Goal: Task Accomplishment & Management: Manage account settings

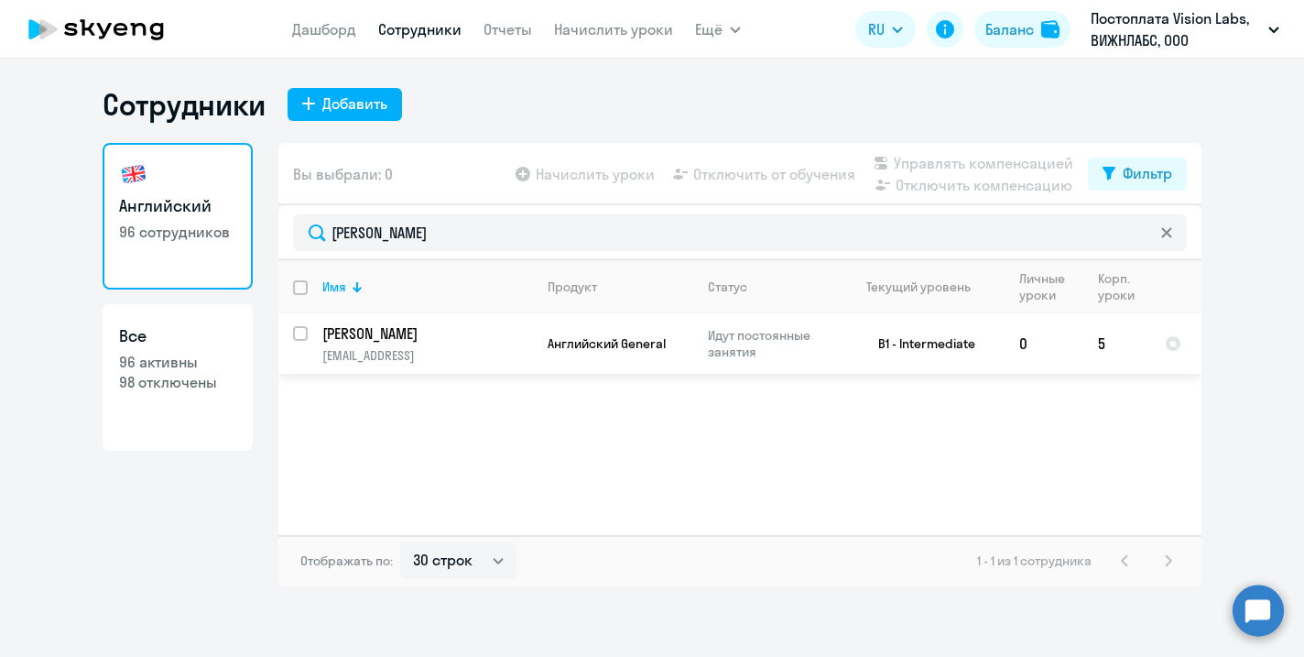
select select "30"
click at [408, 339] on p "[PERSON_NAME]" at bounding box center [425, 333] width 207 height 20
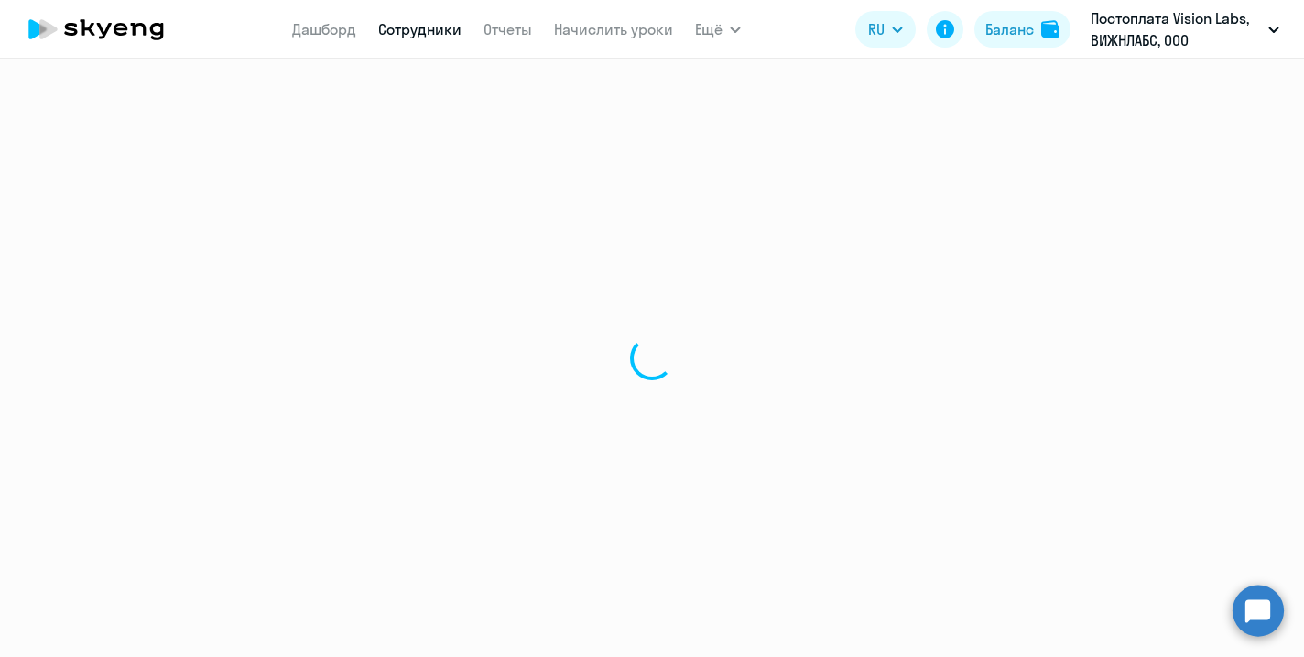
select select "english"
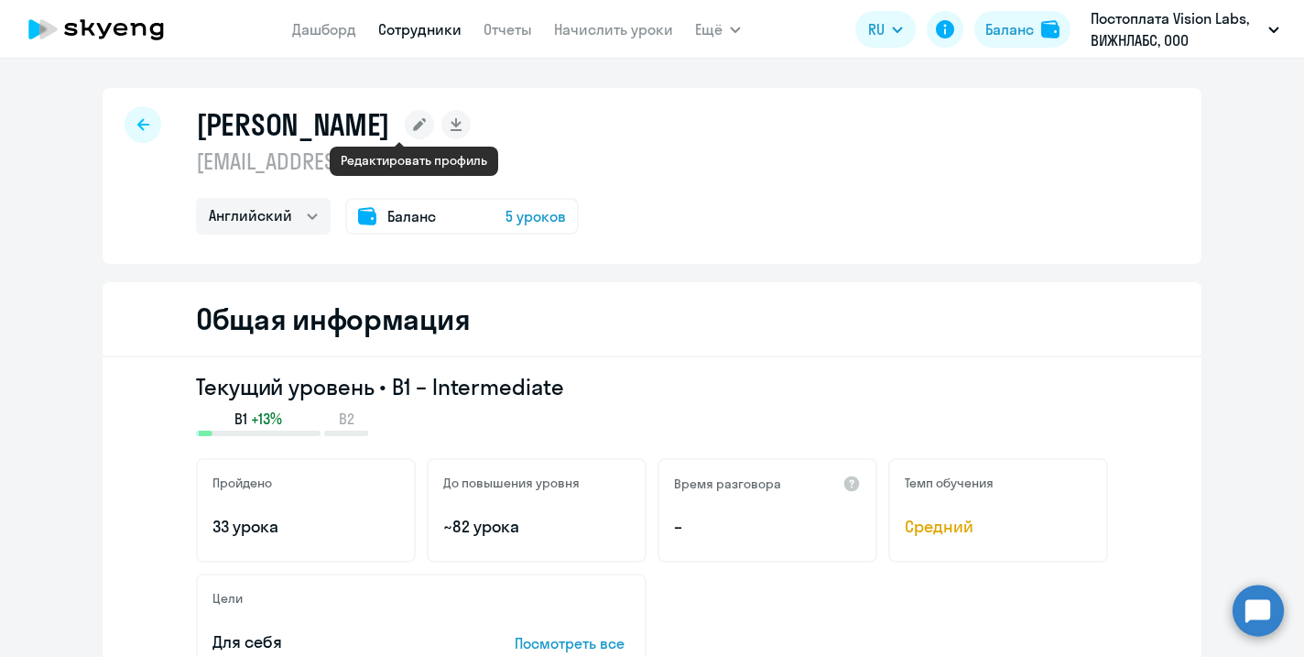
click at [418, 118] on icon at bounding box center [419, 124] width 13 height 13
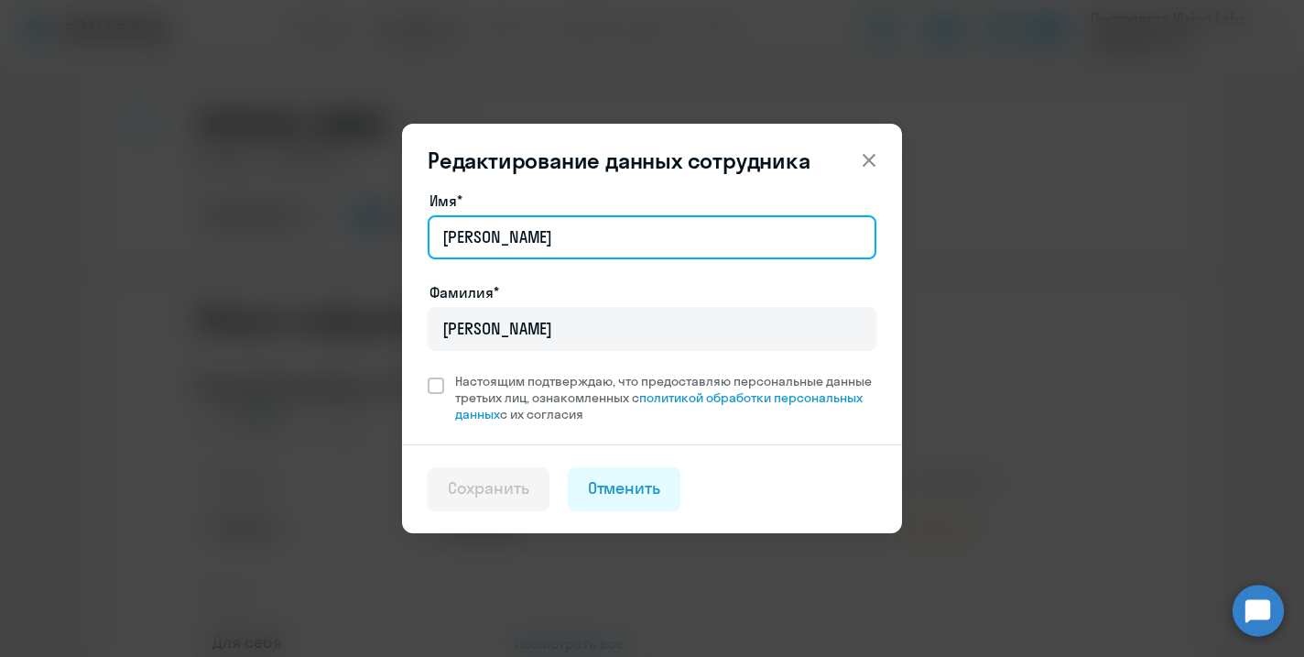
drag, startPoint x: 501, startPoint y: 239, endPoint x: 411, endPoint y: 240, distance: 89.7
click at [411, 240] on div "Имя* [PERSON_NAME]* [PERSON_NAME] Настоящим подтверждаю, что предоставляю персо…" at bounding box center [652, 317] width 500 height 255
type input "[PERSON_NAME]"
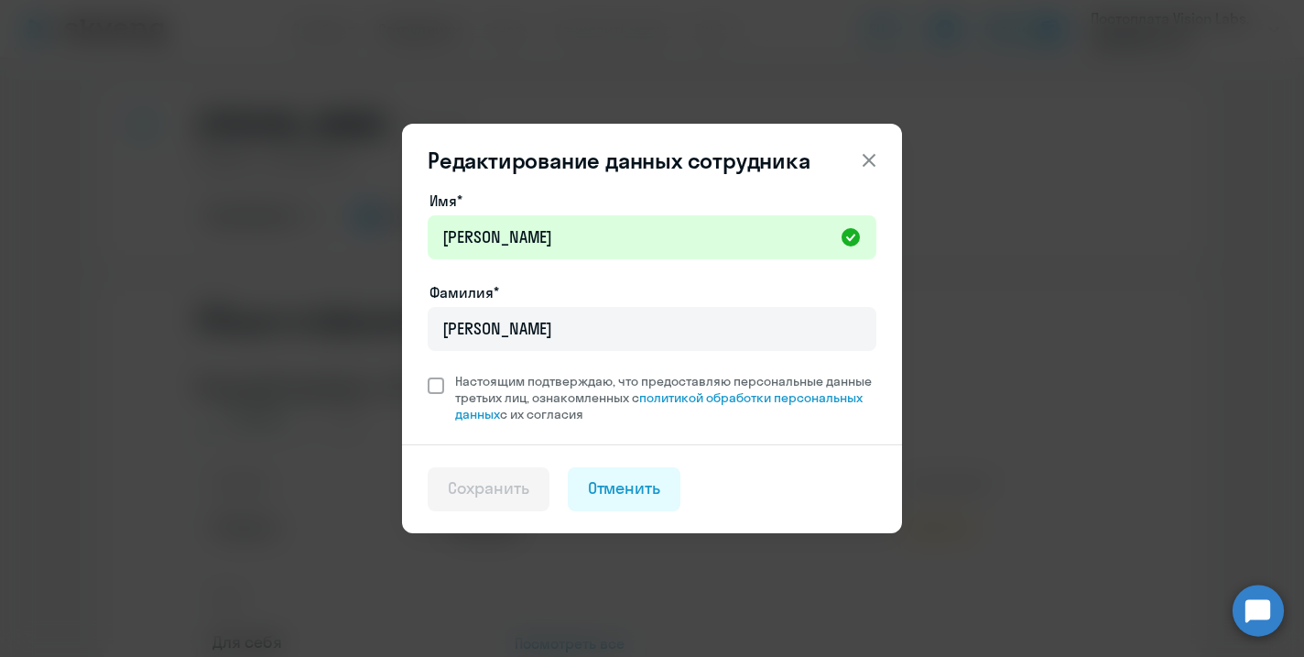
click at [437, 389] on span at bounding box center [436, 385] width 16 height 16
click at [428, 373] on input "Настоящим подтверждаю, что предоставляю персональные данные третьих лиц, ознако…" at bounding box center [427, 372] width 1 height 1
checkbox input "true"
click at [484, 490] on div "Сохранить" at bounding box center [489, 488] width 82 height 24
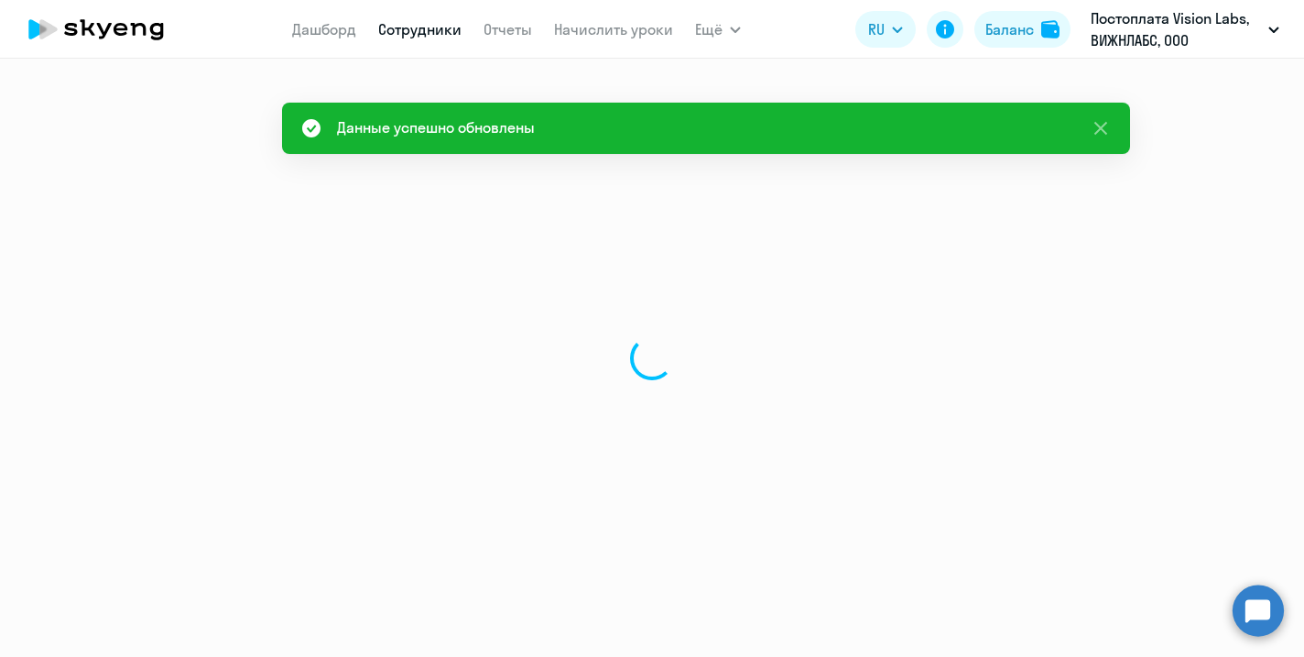
select select "english"
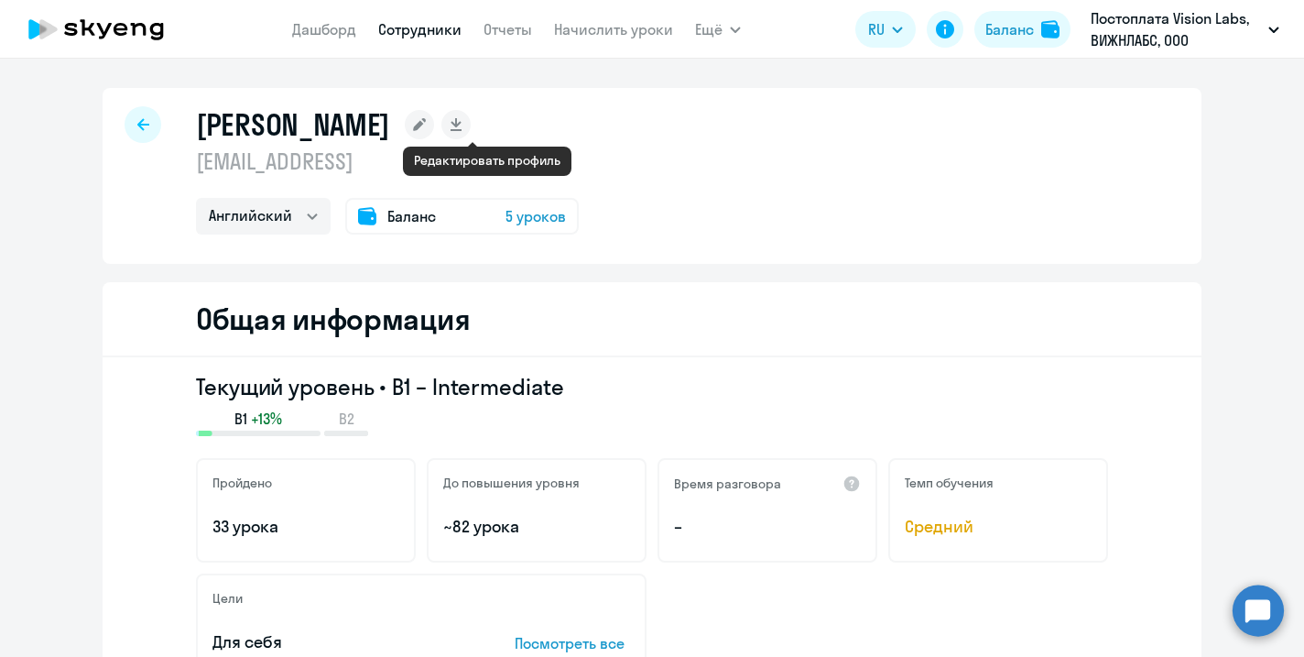
click at [434, 127] on rect at bounding box center [419, 124] width 29 height 29
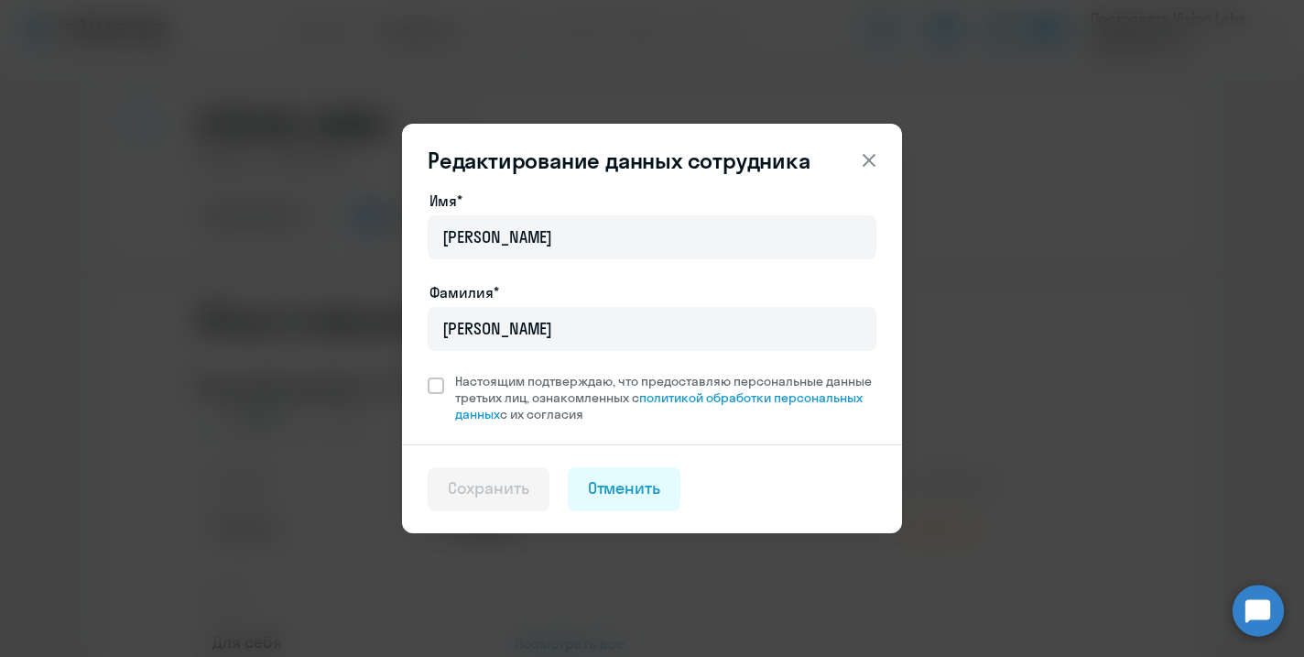
click at [873, 160] on icon at bounding box center [869, 160] width 22 height 22
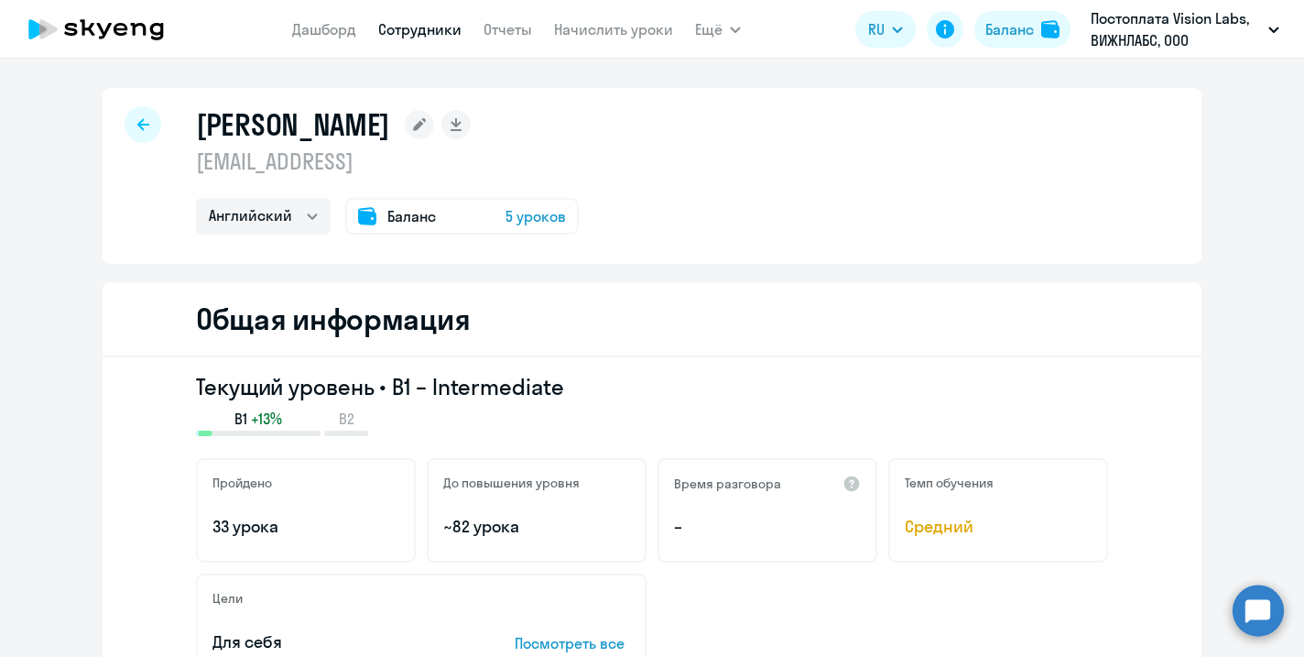
click at [395, 32] on link "Сотрудники" at bounding box center [419, 29] width 83 height 18
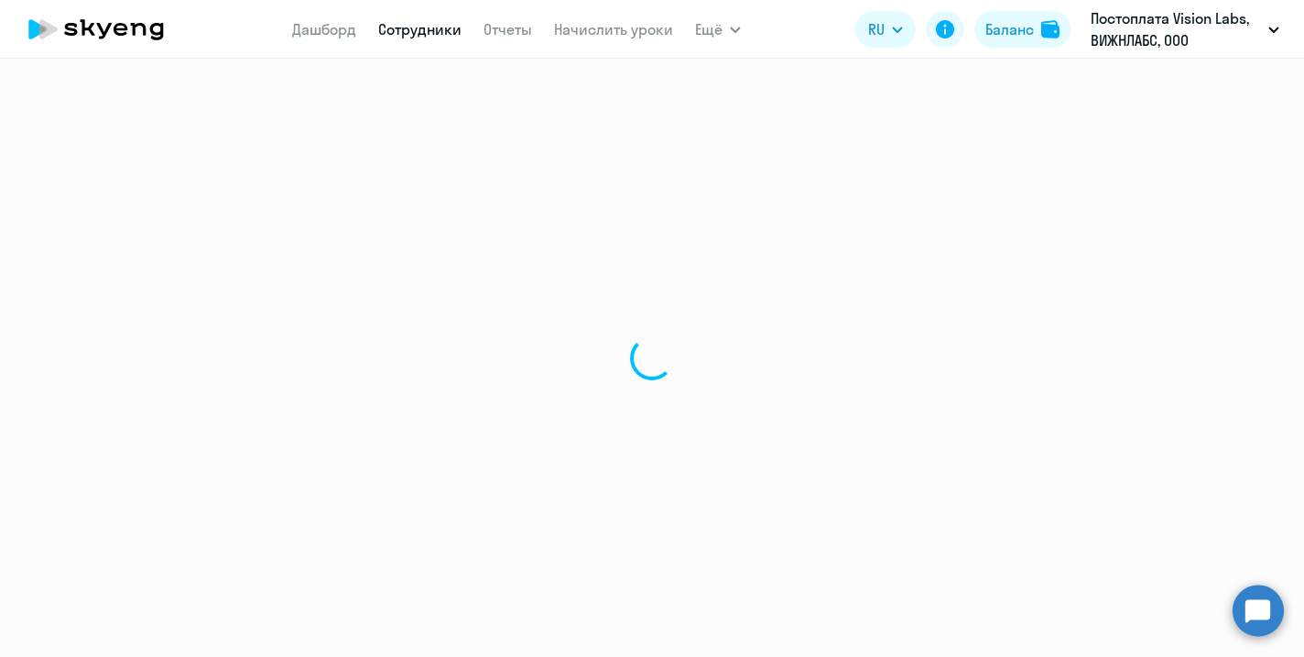
select select "30"
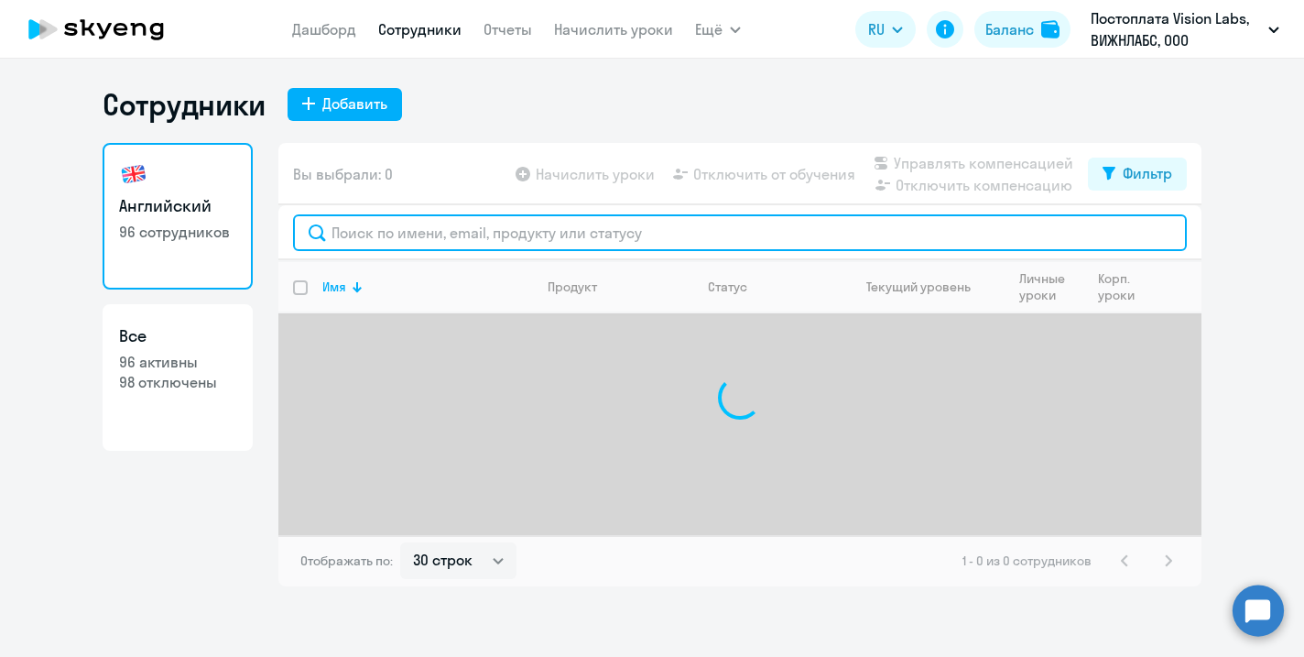
click at [403, 234] on input "text" at bounding box center [740, 232] width 894 height 37
type input "[PERSON_NAME]"
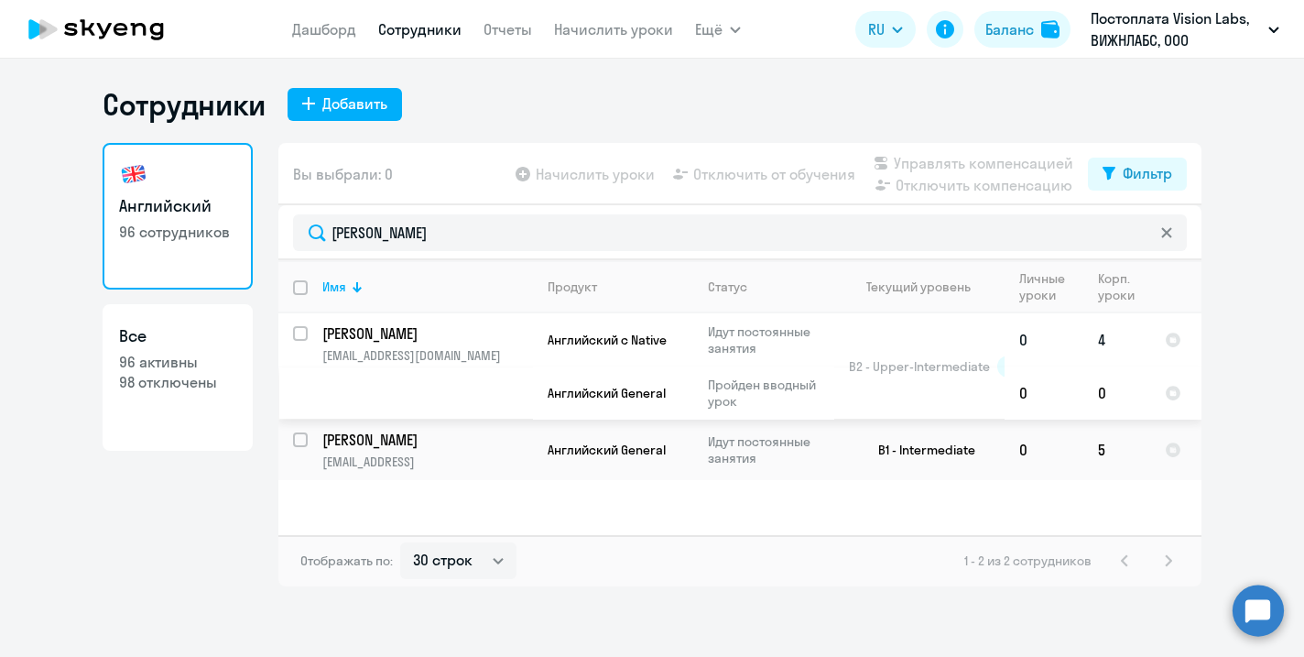
click at [462, 331] on p "[PERSON_NAME]" at bounding box center [425, 333] width 207 height 20
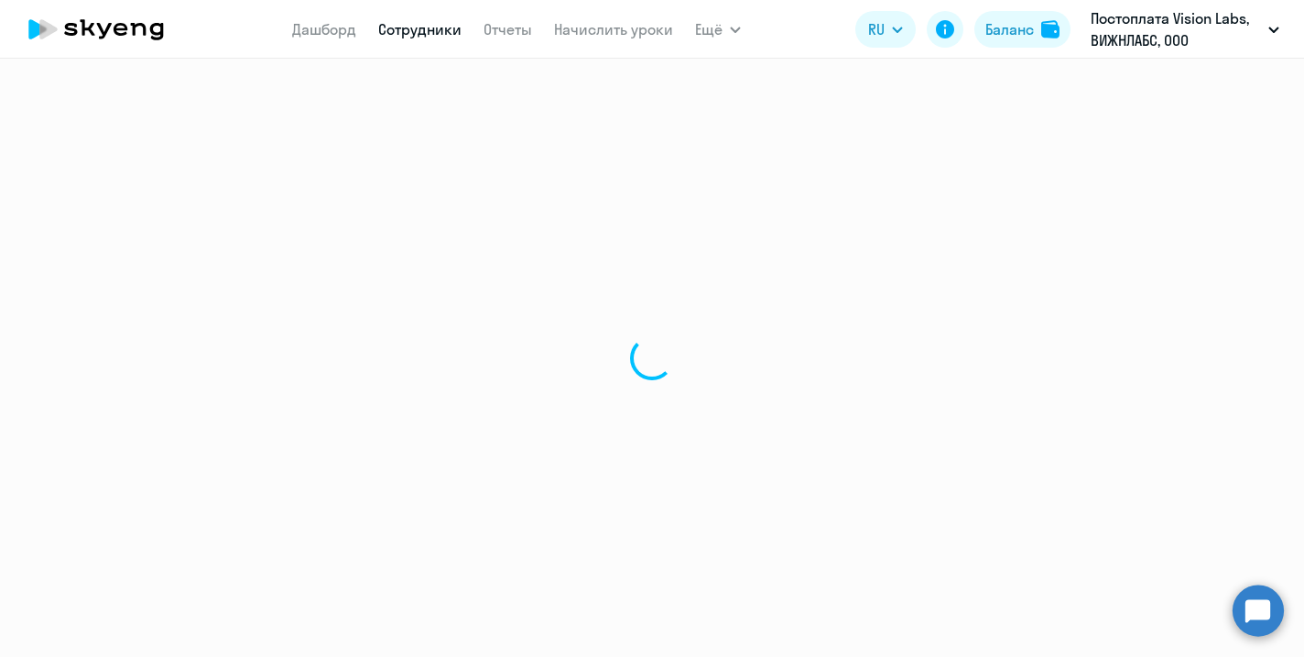
select select "english"
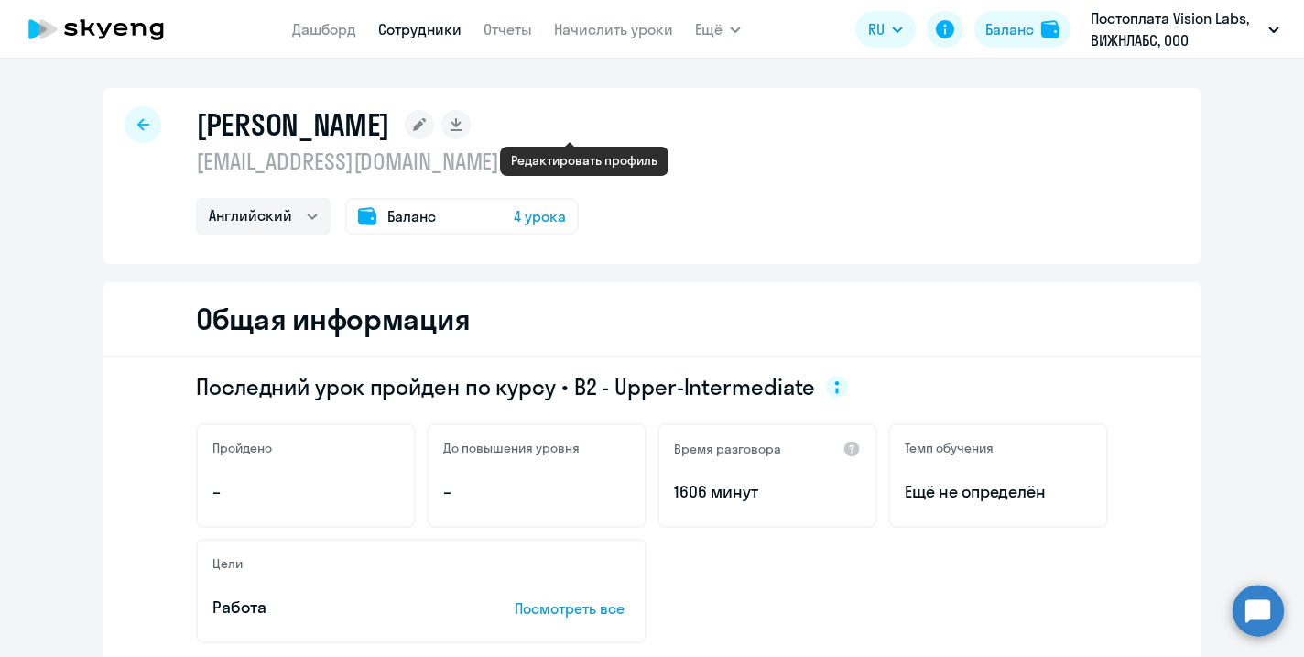
click at [426, 122] on icon at bounding box center [419, 124] width 13 height 13
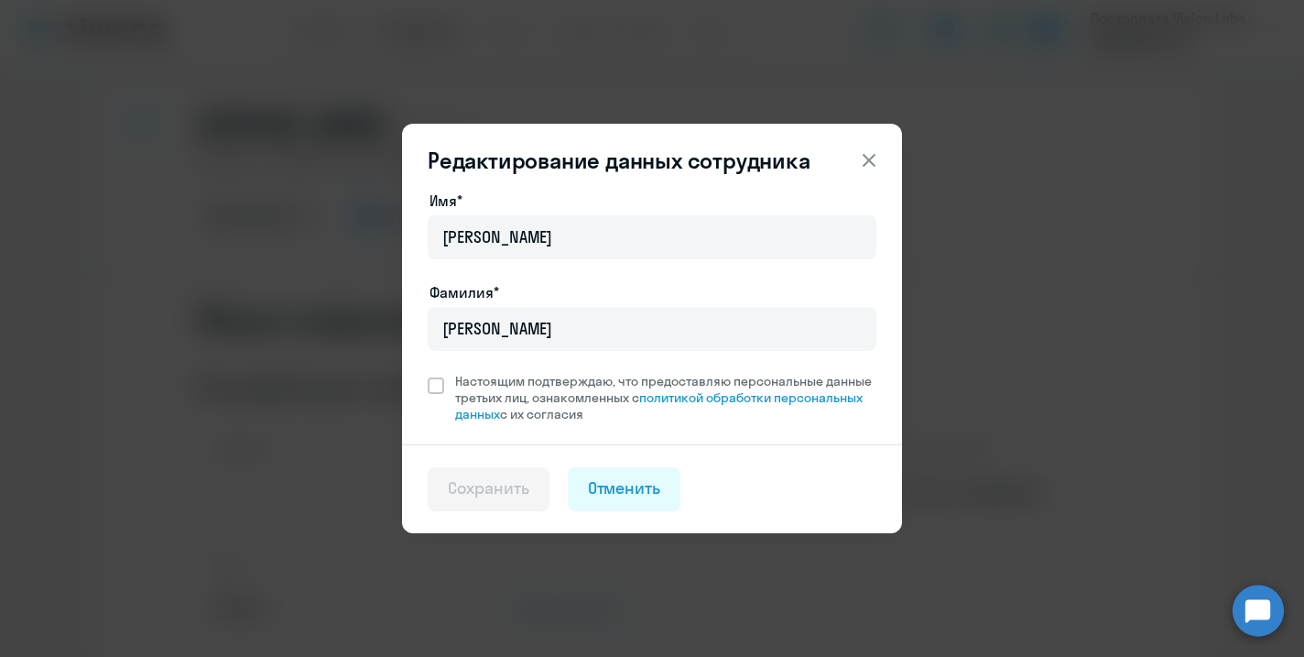
click at [865, 159] on icon at bounding box center [869, 160] width 22 height 22
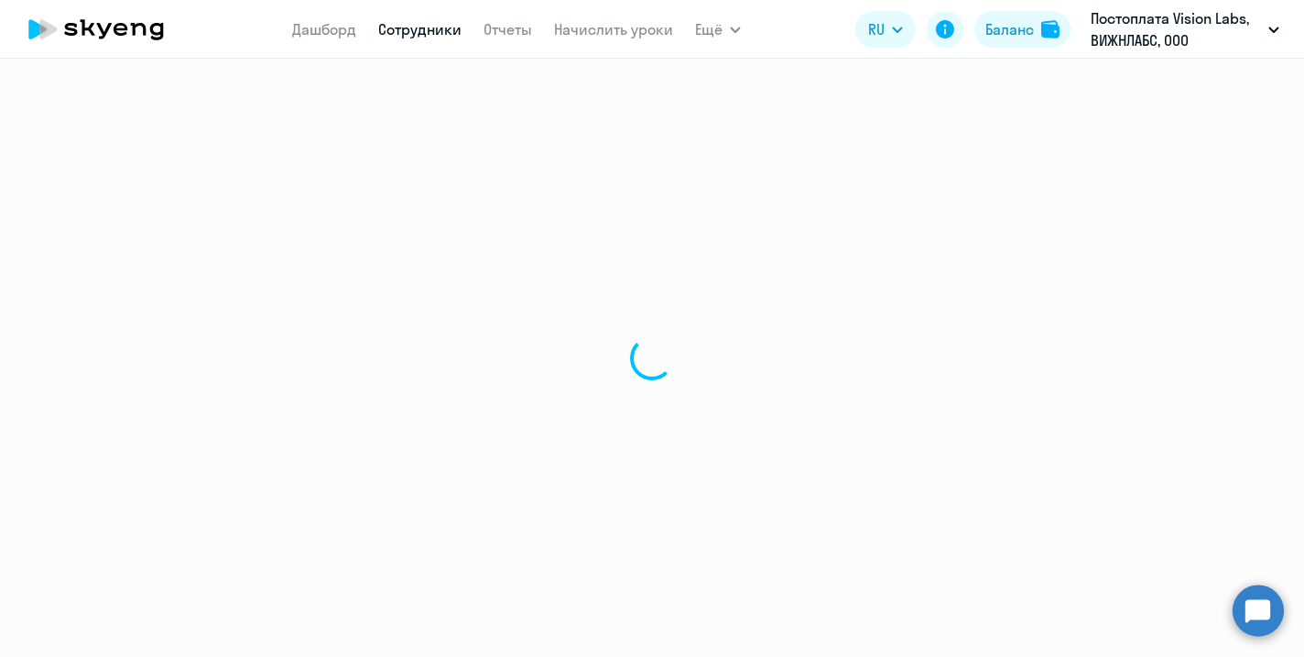
select select "30"
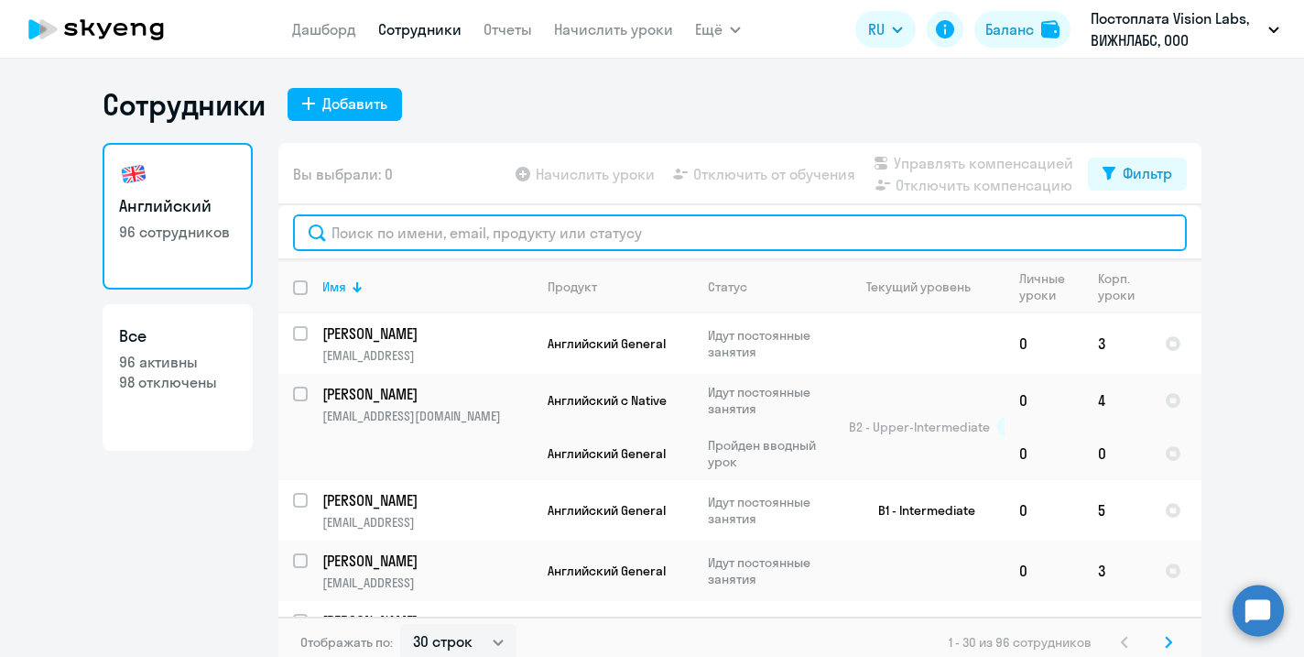
click at [438, 239] on input "text" at bounding box center [740, 232] width 894 height 37
type input "юсу"
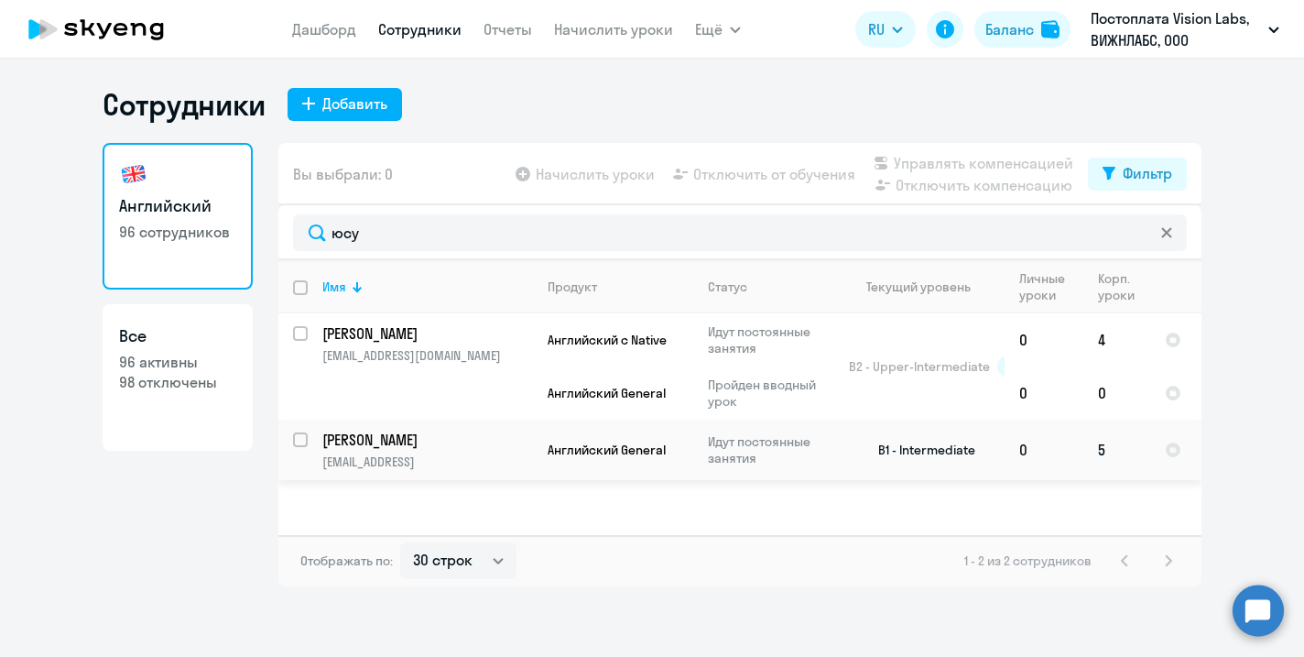
click at [402, 444] on p "[PERSON_NAME]" at bounding box center [425, 439] width 207 height 20
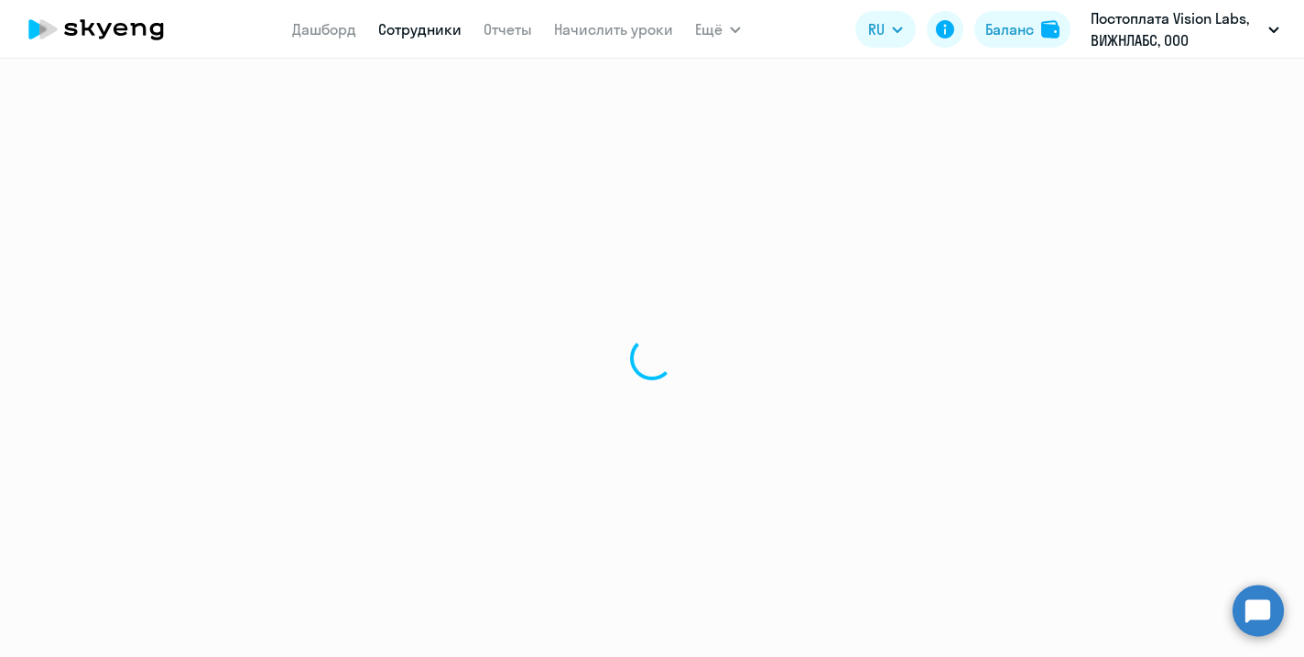
select select "english"
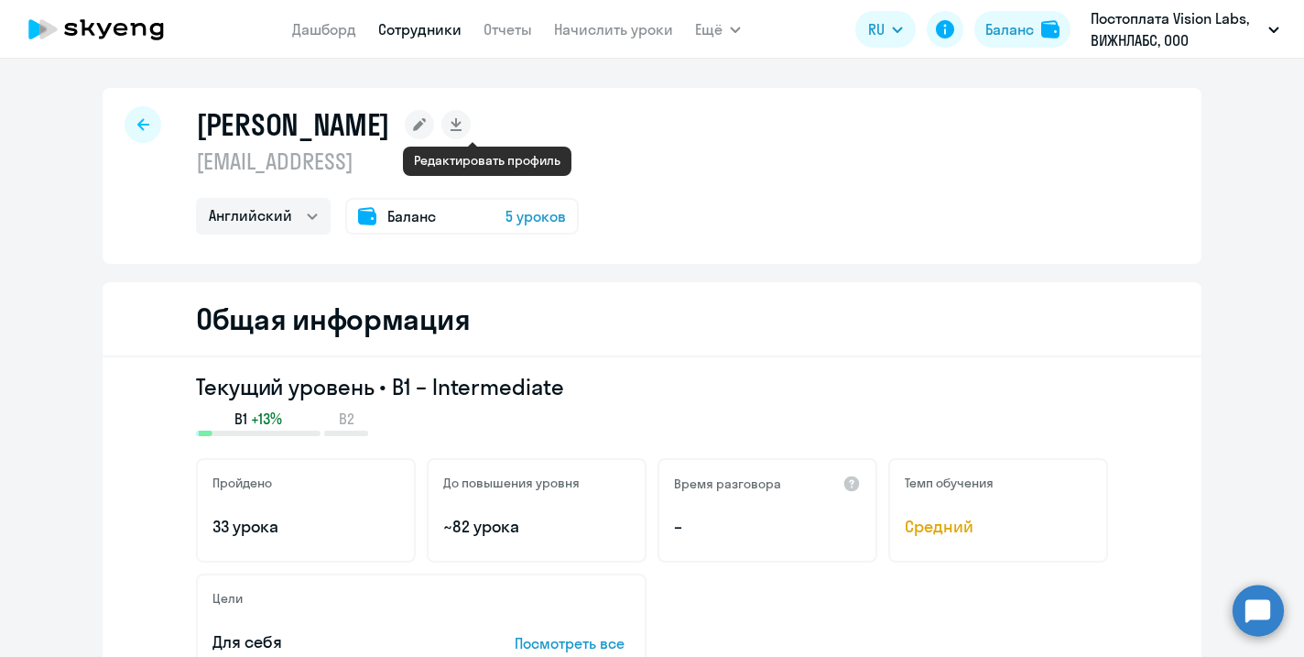
click at [434, 125] on rect at bounding box center [419, 124] width 29 height 29
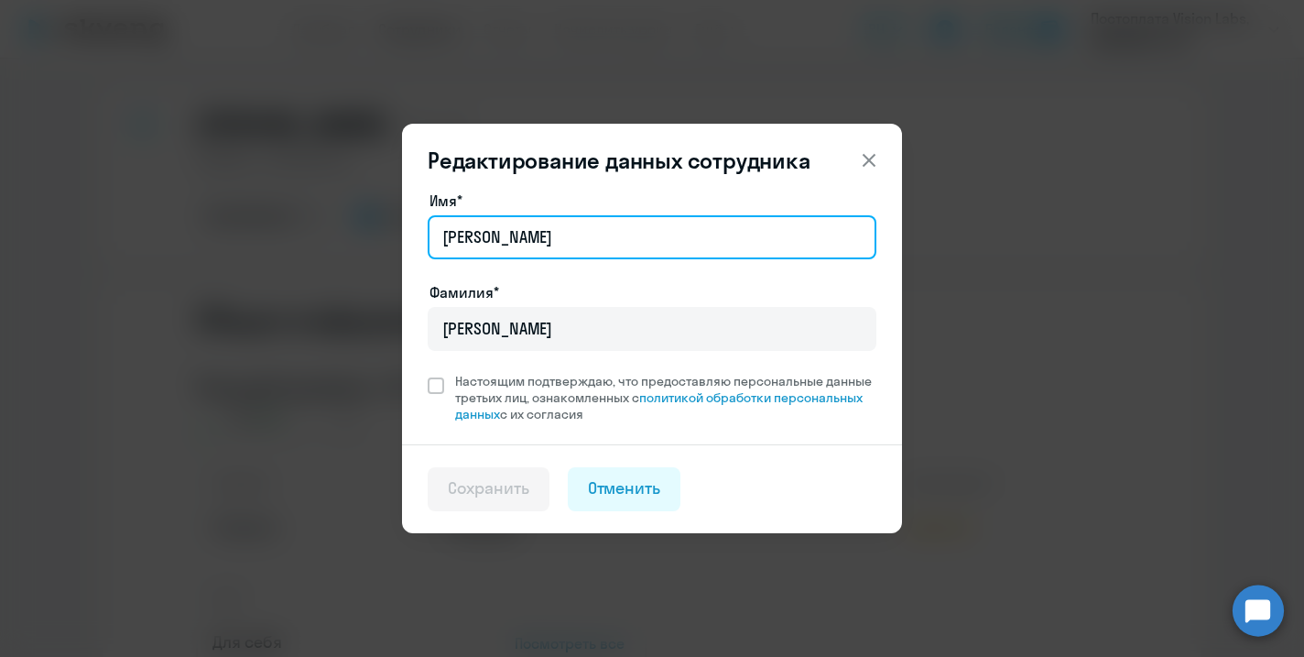
click at [544, 248] on input "[PERSON_NAME]" at bounding box center [652, 237] width 449 height 44
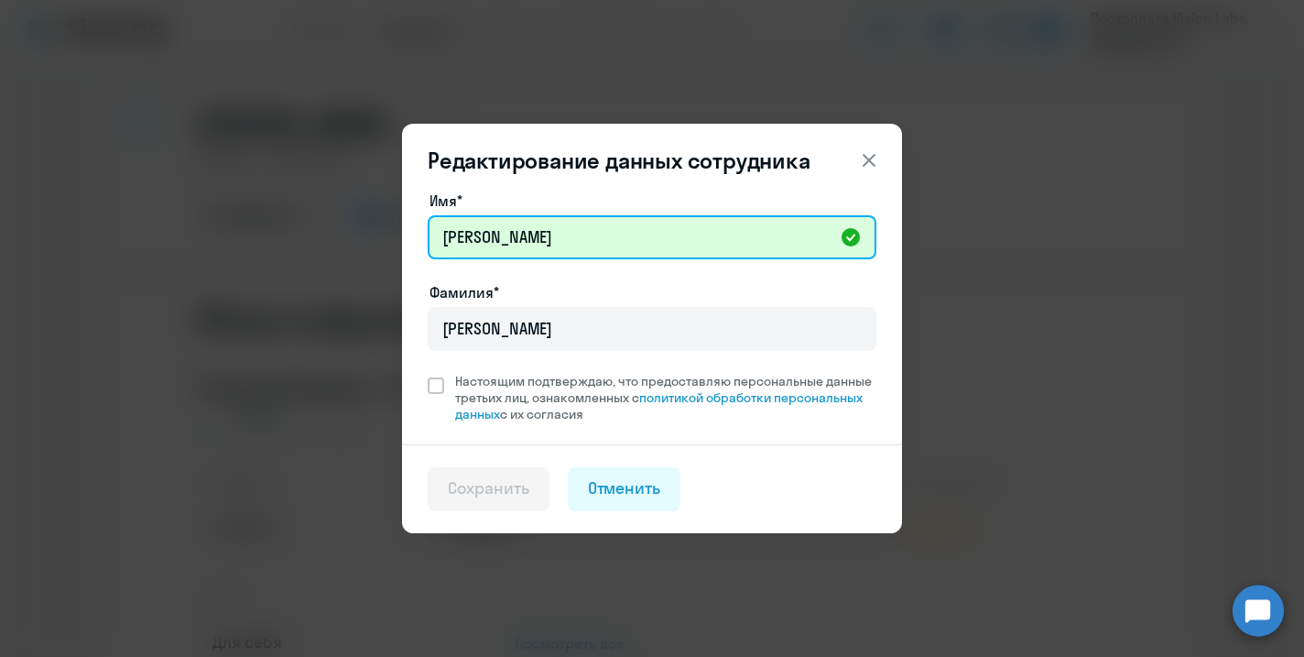
paste input "Александровна"
type input "[PERSON_NAME]"
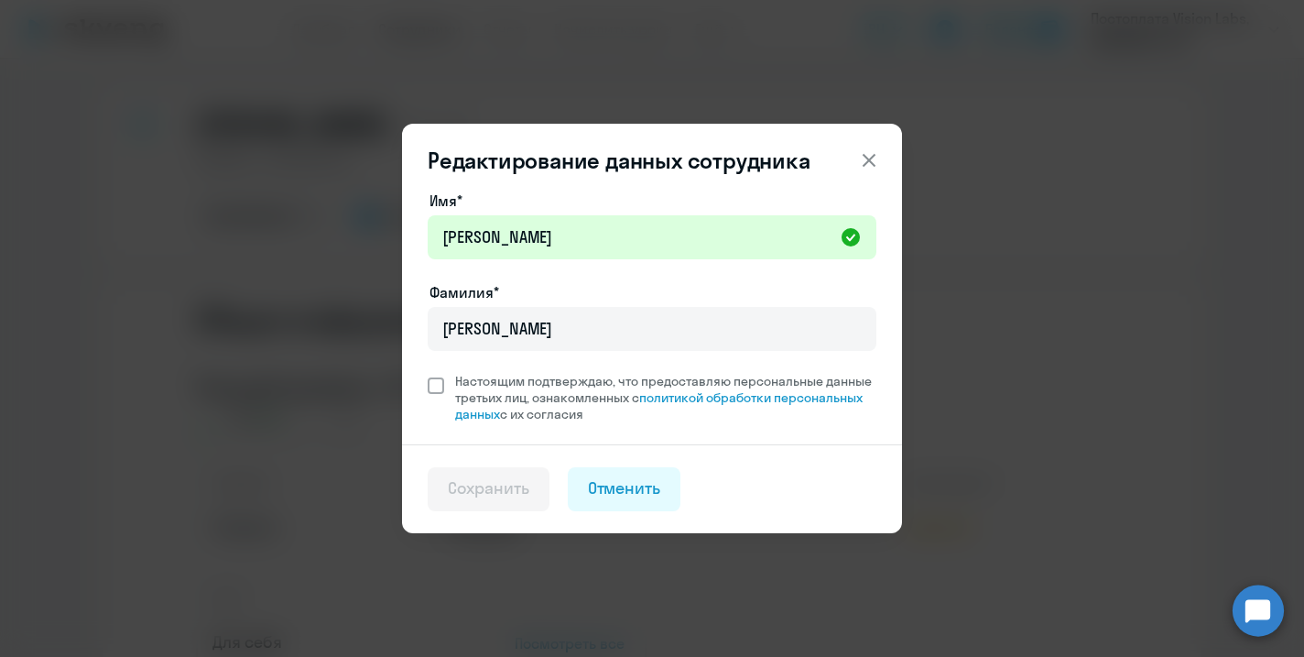
click at [434, 392] on span at bounding box center [436, 385] width 16 height 16
click at [428, 373] on input "Настоящим подтверждаю, что предоставляю персональные данные третьих лиц, ознако…" at bounding box center [427, 372] width 1 height 1
checkbox input "true"
click at [491, 484] on div "Сохранить" at bounding box center [489, 488] width 82 height 24
select select "english"
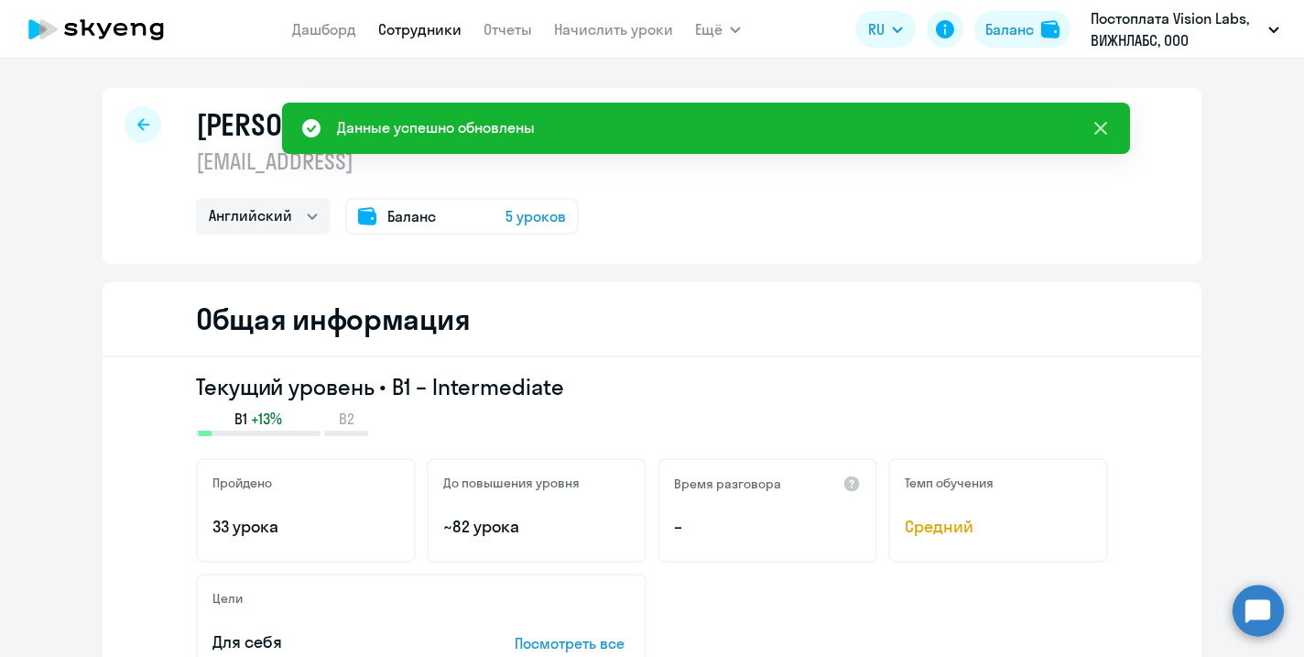
click at [1091, 122] on icon at bounding box center [1101, 128] width 22 height 22
